Goal: Task Accomplishment & Management: Manage account settings

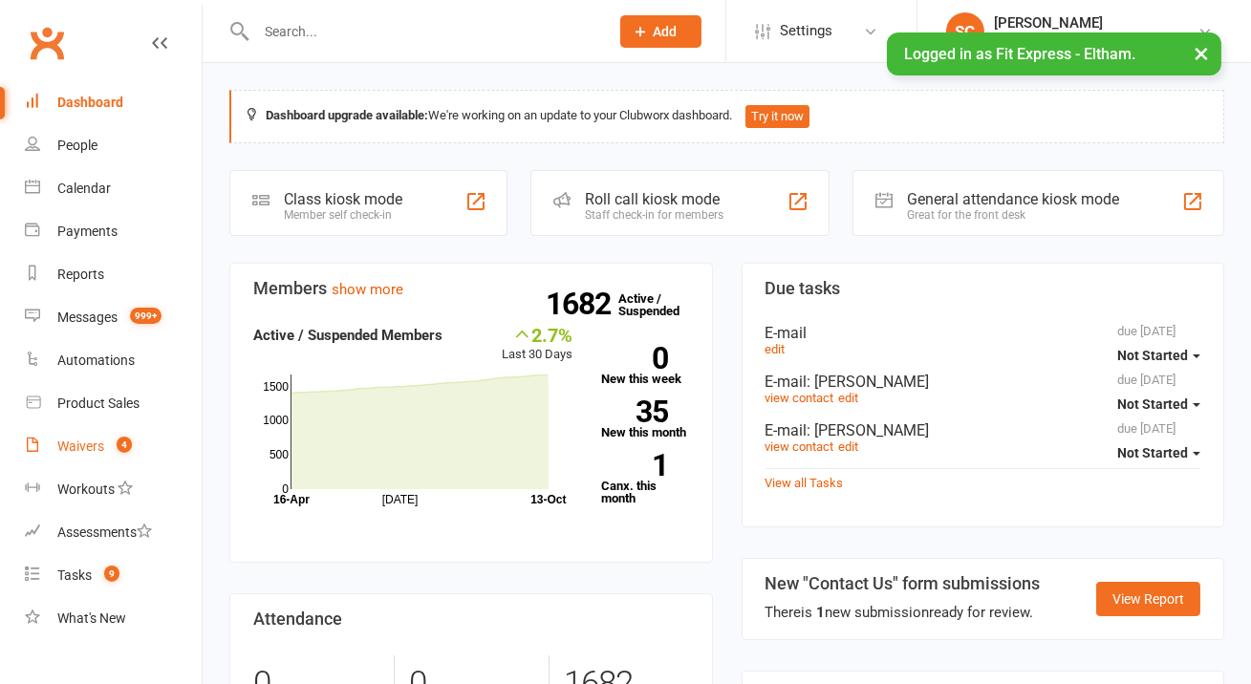
click at [73, 444] on div "Waivers" at bounding box center [80, 446] width 47 height 15
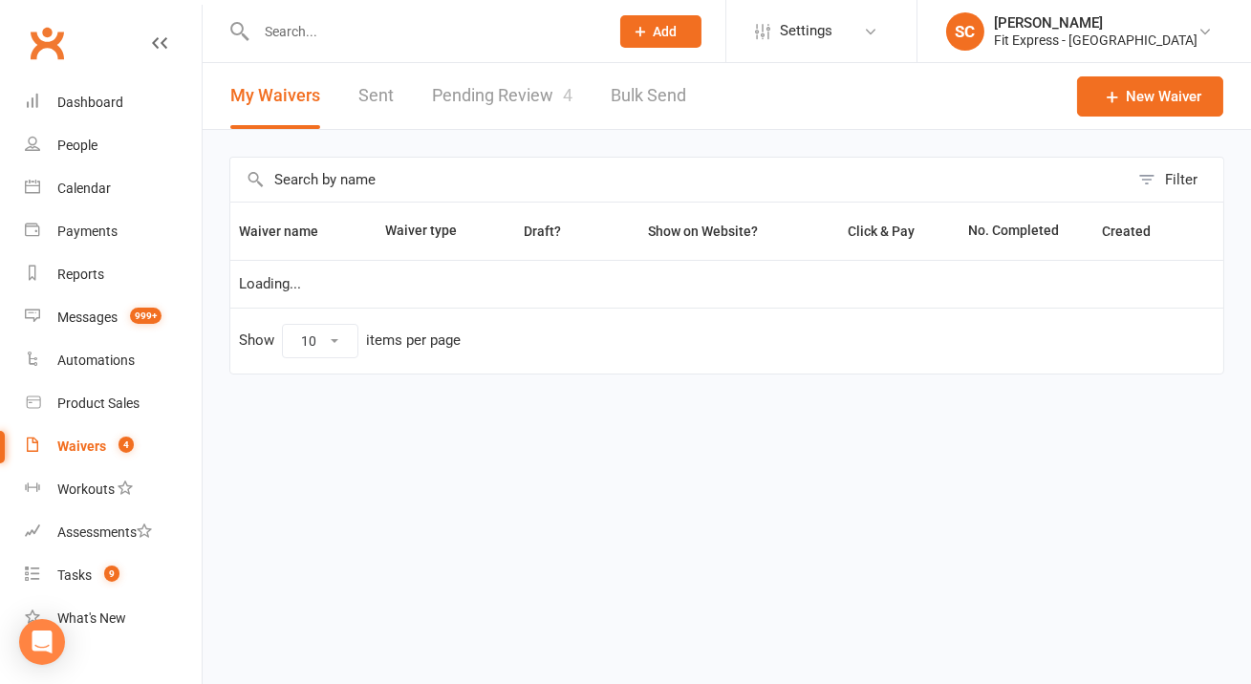
click at [509, 104] on link "Pending Review 4" at bounding box center [502, 96] width 140 height 66
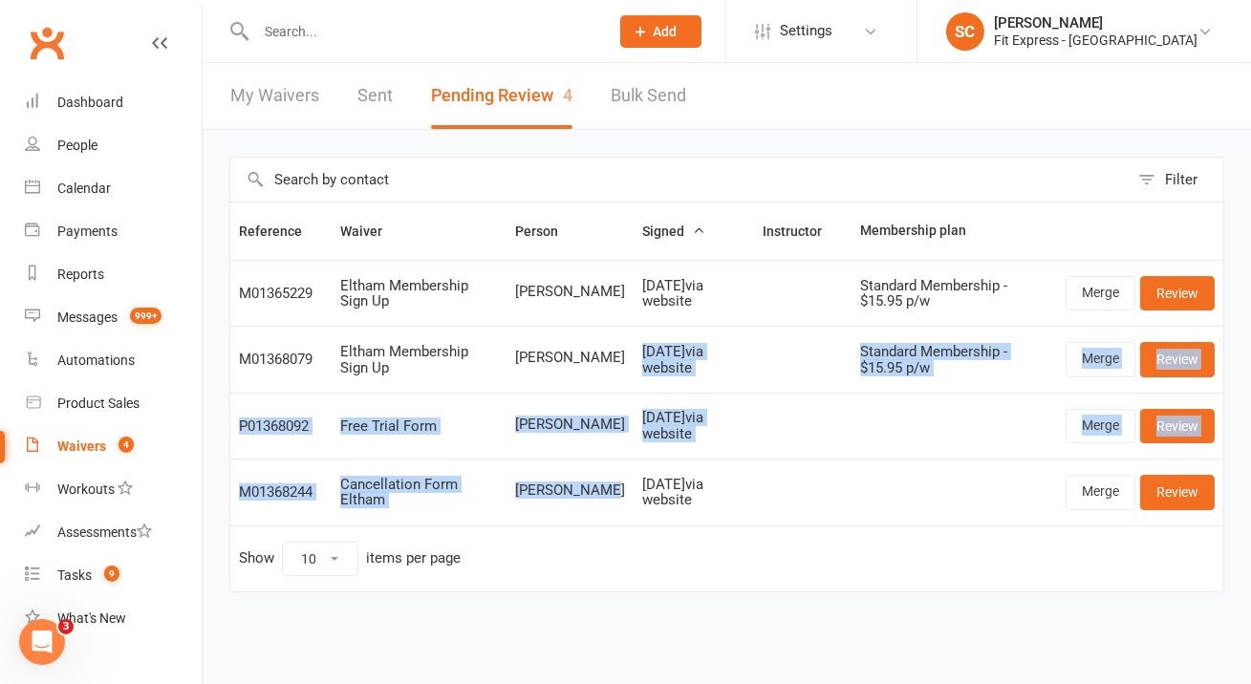
drag, startPoint x: 557, startPoint y: 507, endPoint x: 545, endPoint y: 387, distance: 121.0
click at [544, 385] on tbody "M01365229 Eltham Membership Sign Up [PERSON_NAME] [DATE] via website Standard M…" at bounding box center [726, 393] width 993 height 266
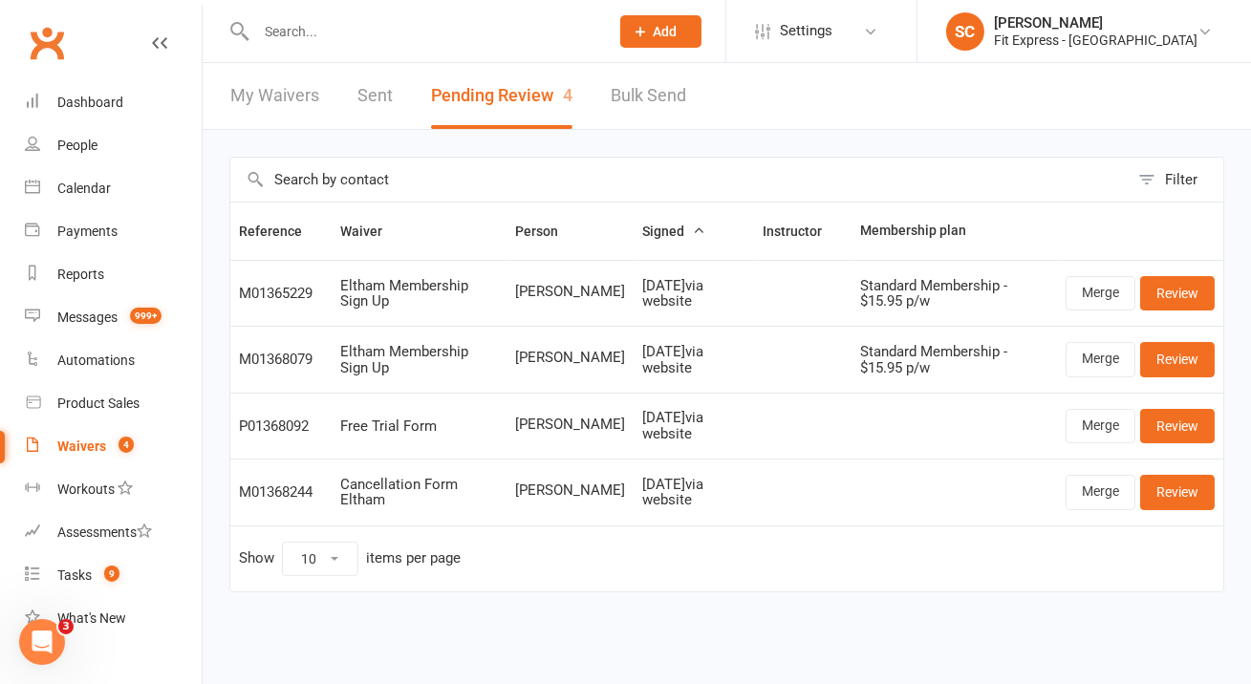
click at [582, 571] on td "Show 10 25 50 100 items per page" at bounding box center [726, 558] width 993 height 66
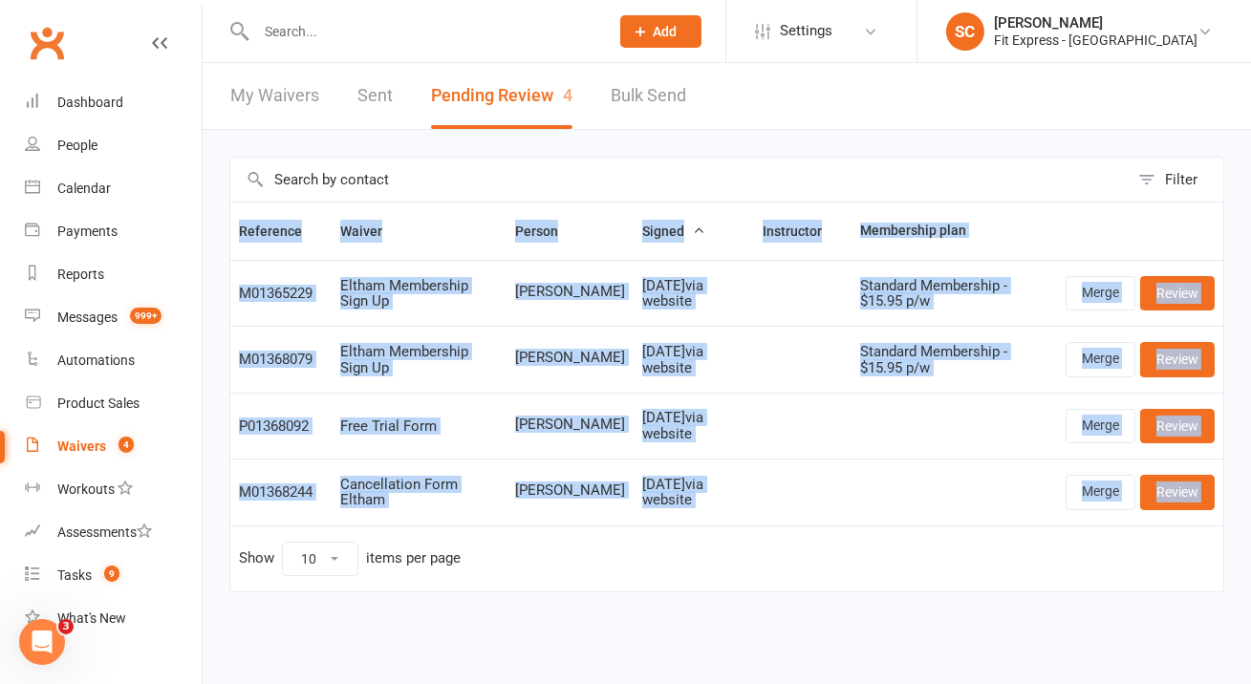
drag, startPoint x: 223, startPoint y: 263, endPoint x: 914, endPoint y: 549, distance: 748.7
click at [914, 549] on div "Filter Reference Waiver Person Signed Instructor Membership plan M01365229 Elth…" at bounding box center [727, 388] width 1048 height 516
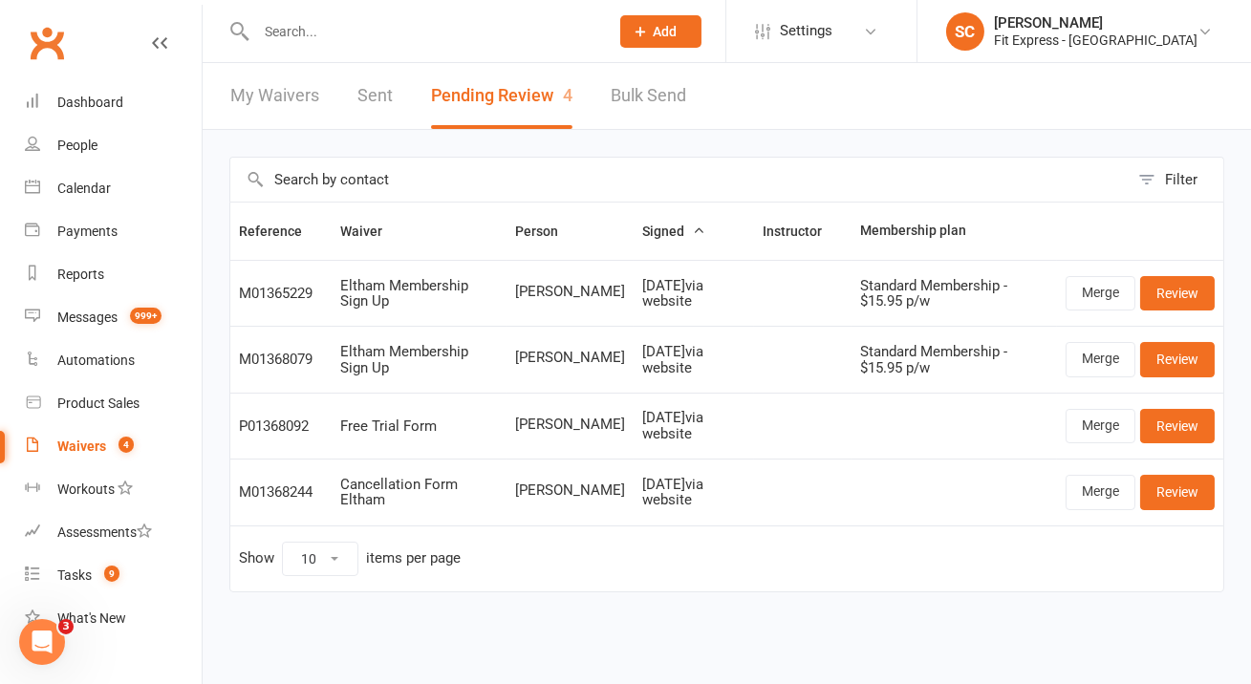
click at [908, 585] on td "Show 10 25 50 100 items per page" at bounding box center [726, 558] width 993 height 66
click at [1150, 300] on link "Review" at bounding box center [1177, 293] width 75 height 34
